Goal: Check status: Check status

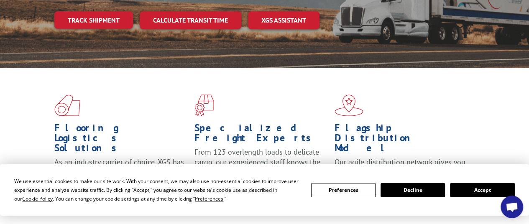
scroll to position [209, 0]
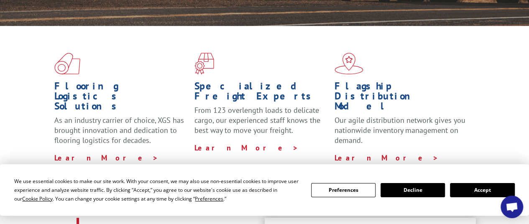
click at [470, 191] on button "Accept" at bounding box center [482, 190] width 64 height 14
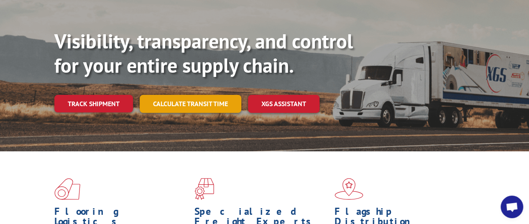
scroll to position [42, 0]
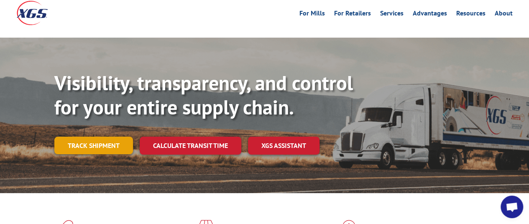
click at [101, 137] on link "Track shipment" at bounding box center [93, 146] width 79 height 18
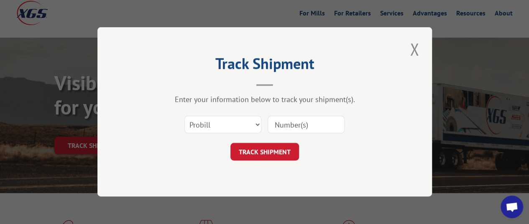
click at [318, 124] on input at bounding box center [305, 125] width 77 height 18
paste input "04162428798170960"
type input "04162428798170960"
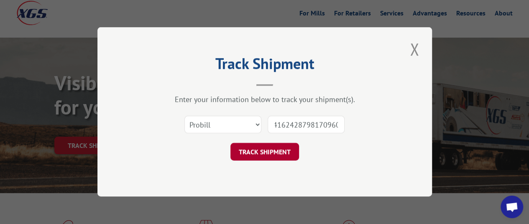
click at [276, 146] on button "TRACK SHIPMENT" at bounding box center [264, 152] width 69 height 18
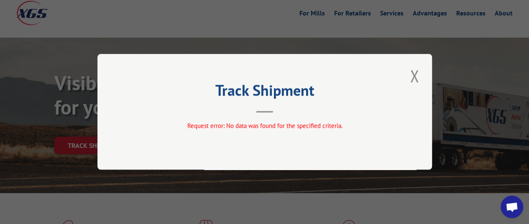
click at [328, 92] on h2 "Track Shipment" at bounding box center [264, 92] width 251 height 16
click at [409, 76] on button "Close modal" at bounding box center [414, 75] width 14 height 23
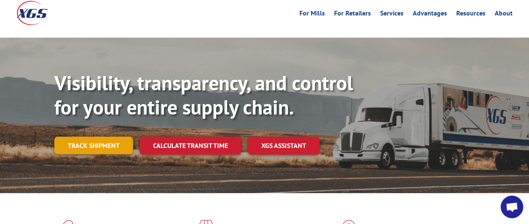
click at [130, 137] on link "Track shipment" at bounding box center [93, 146] width 79 height 18
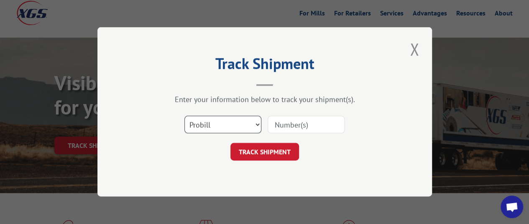
click at [230, 117] on select "Select category... Probill BOL PO" at bounding box center [222, 125] width 77 height 18
select select "po"
click at [184, 116] on select "Select category... Probill BOL PO" at bounding box center [222, 125] width 77 height 18
click at [294, 126] on input at bounding box center [305, 125] width 77 height 18
paste input "04162428798170960"
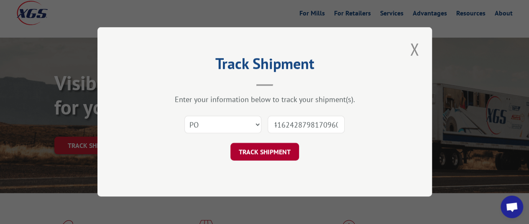
type input "04162428798170960"
click at [272, 148] on button "TRACK SHIPMENT" at bounding box center [264, 152] width 69 height 18
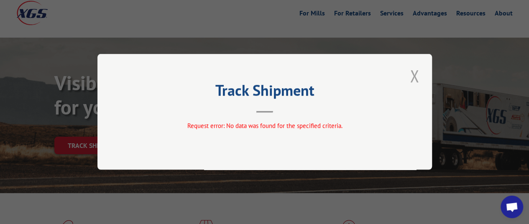
click at [417, 75] on button "Close modal" at bounding box center [414, 75] width 14 height 23
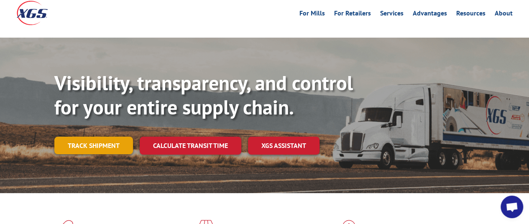
click at [107, 137] on link "Track shipment" at bounding box center [93, 146] width 79 height 18
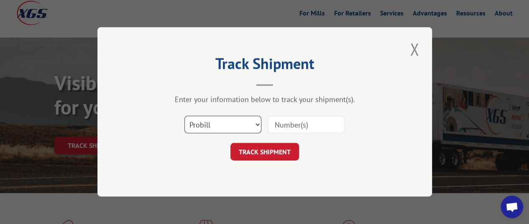
click at [229, 122] on select "Select category... Probill BOL PO" at bounding box center [222, 125] width 77 height 18
select select "bol"
click at [184, 116] on select "Select category... Probill BOL PO" at bounding box center [222, 125] width 77 height 18
click at [306, 126] on input at bounding box center [305, 125] width 77 height 18
paste input "04162428798170960"
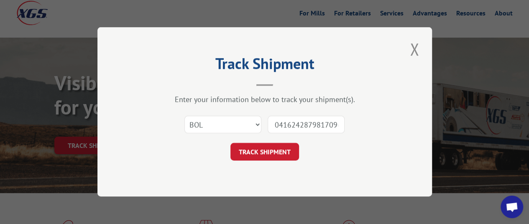
scroll to position [0, 6]
type input "04162428798170960"
click at [278, 149] on button "TRACK SHIPMENT" at bounding box center [264, 152] width 69 height 18
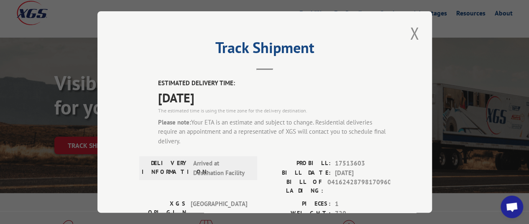
scroll to position [125, 0]
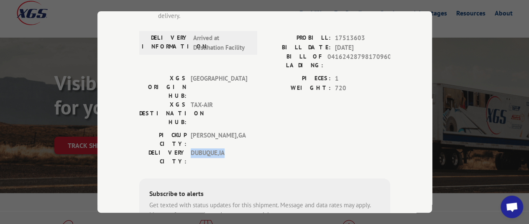
drag, startPoint x: 188, startPoint y: 107, endPoint x: 226, endPoint y: 110, distance: 37.7
click at [226, 148] on span "DUBUQUE , [GEOGRAPHIC_DATA]" at bounding box center [219, 157] width 56 height 18
copy span "DUBUQUE , [GEOGRAPHIC_DATA]"
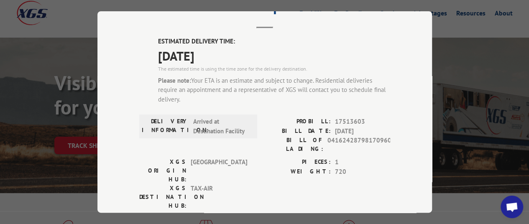
scroll to position [0, 0]
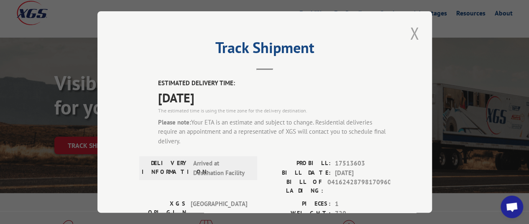
click at [412, 31] on button "Close modal" at bounding box center [414, 33] width 14 height 23
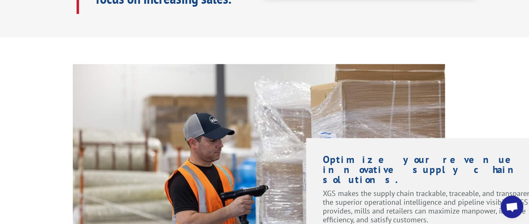
scroll to position [42, 0]
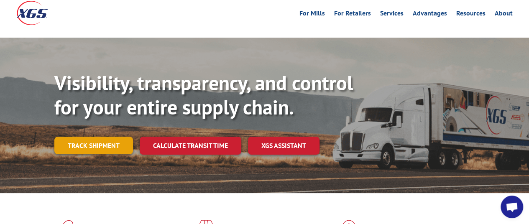
click at [99, 137] on link "Track shipment" at bounding box center [93, 146] width 79 height 18
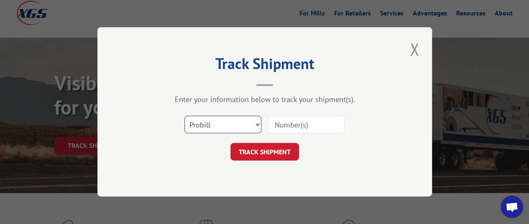
click at [253, 117] on select "Select category... Probill BOL PO" at bounding box center [222, 125] width 77 height 18
click at [184, 116] on select "Select category... Probill BOL PO" at bounding box center [222, 125] width 77 height 18
click at [219, 131] on select "Select category... Probill BOL PO" at bounding box center [222, 125] width 77 height 18
select select "bol"
click at [184, 116] on select "Select category... Probill BOL PO" at bounding box center [222, 125] width 77 height 18
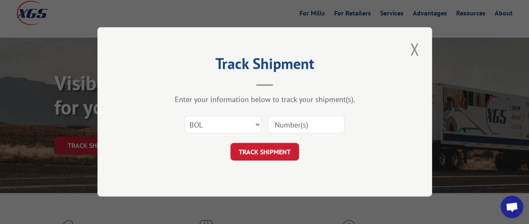
click at [290, 122] on input at bounding box center [305, 125] width 77 height 18
paste input "04162428798170960"
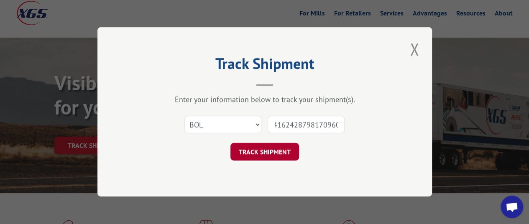
type input "04162428798170960"
click at [271, 156] on button "TRACK SHIPMENT" at bounding box center [264, 152] width 69 height 18
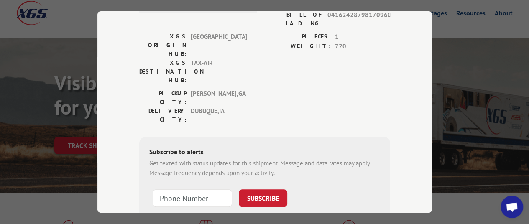
scroll to position [206, 0]
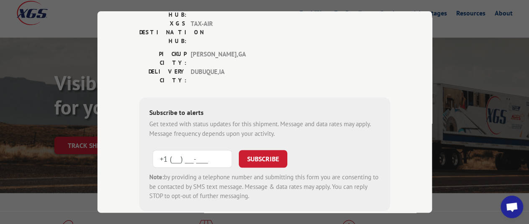
click at [191, 150] on input "+1 (___) ___-____" at bounding box center [192, 159] width 79 height 18
paste input "563) 495-3620"
type input "[PHONE_NUMBER]"
click at [258, 150] on button "SUBSCRIBE" at bounding box center [263, 159] width 48 height 18
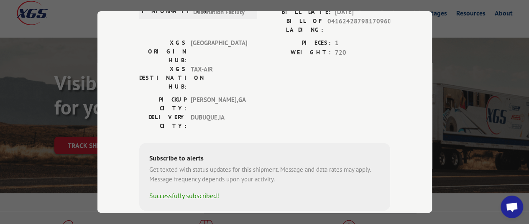
scroll to position [0, 0]
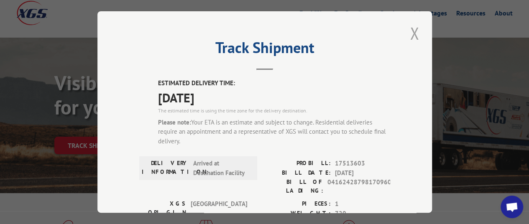
click at [410, 27] on button "Close modal" at bounding box center [414, 33] width 14 height 23
